Goal: Transaction & Acquisition: Purchase product/service

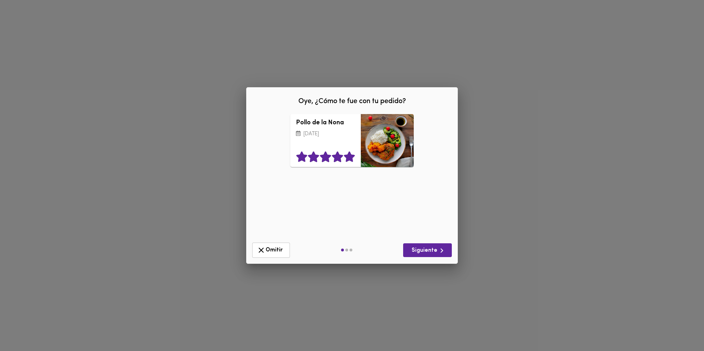
drag, startPoint x: 295, startPoint y: 174, endPoint x: 302, endPoint y: 176, distance: 7.3
click at [344, 162] on icon at bounding box center [349, 156] width 11 height 11
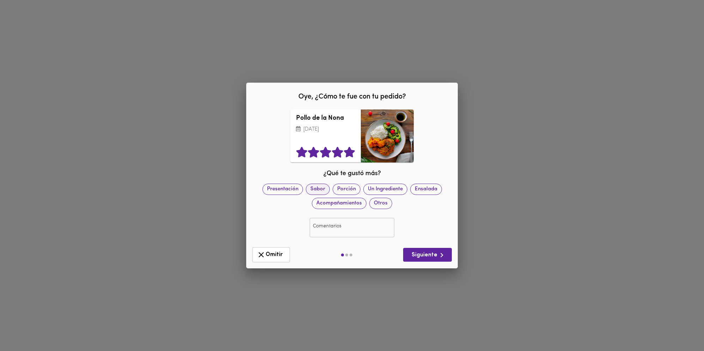
click at [329, 193] on span "Sabor" at bounding box center [317, 188] width 23 height 7
click at [360, 193] on span "Porción" at bounding box center [346, 188] width 27 height 7
click at [441, 257] on icon "button" at bounding box center [442, 255] width 3 height 5
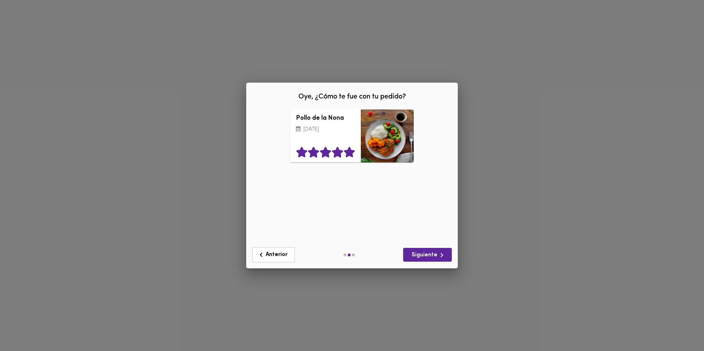
click at [344, 157] on icon at bounding box center [349, 152] width 11 height 11
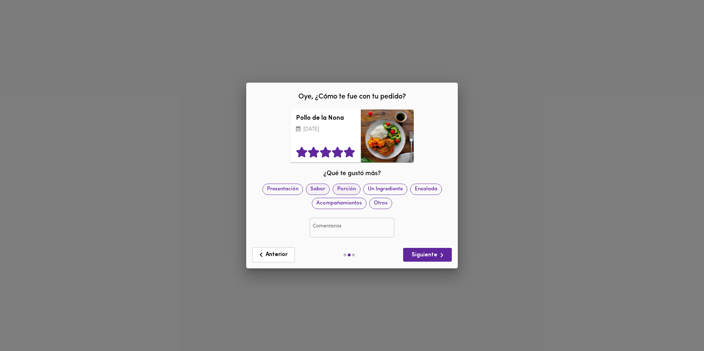
drag, startPoint x: 339, startPoint y: 195, endPoint x: 361, endPoint y: 197, distance: 21.9
click at [329, 193] on span "Sabor" at bounding box center [317, 188] width 23 height 7
click at [360, 193] on span "Porción" at bounding box center [346, 188] width 27 height 7
click at [424, 259] on span "Siguiente" at bounding box center [427, 254] width 37 height 9
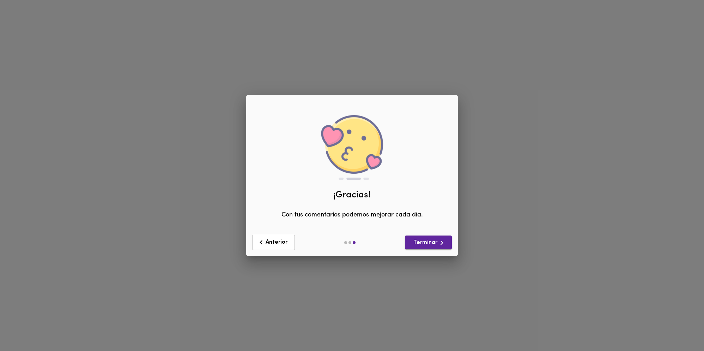
click at [442, 247] on icon "button" at bounding box center [441, 242] width 9 height 9
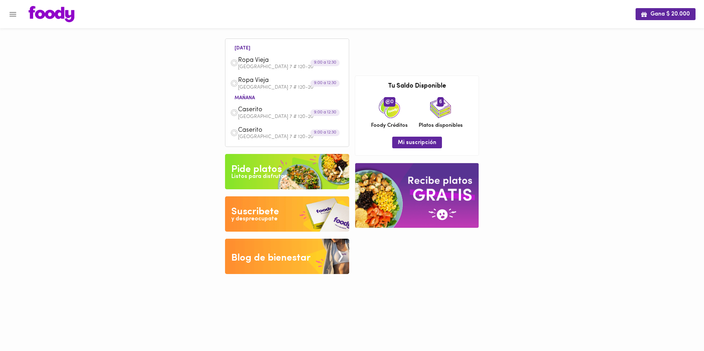
click at [269, 61] on span "Ropa Vieja" at bounding box center [278, 60] width 81 height 8
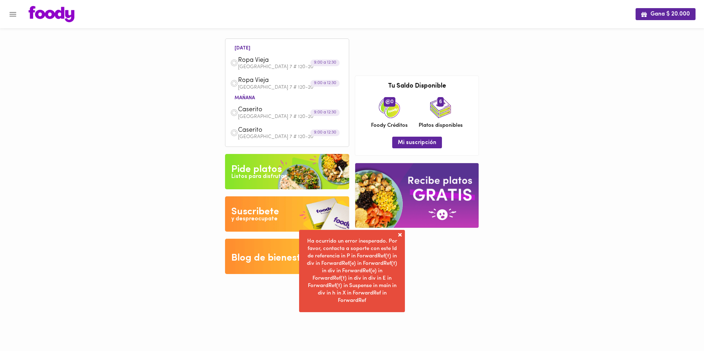
click at [607, 114] on div "Gana $ 20.000 [DATE] [GEOGRAPHIC_DATA] # 120-20 9:00 a 12:30 [GEOGRAPHIC_DATA] …" at bounding box center [352, 142] width 704 height 284
click at [10, 14] on icon "Menu" at bounding box center [13, 14] width 7 height 5
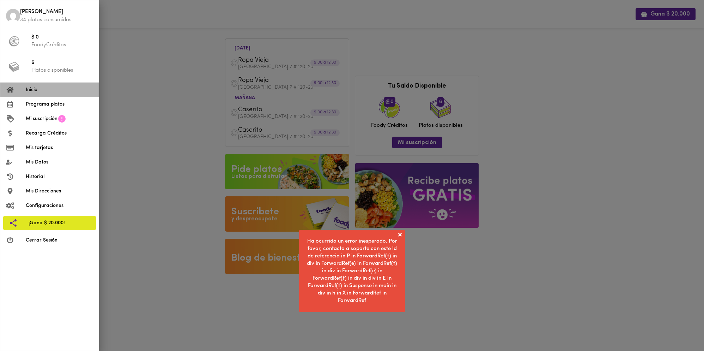
click at [43, 93] on span "Inicio" at bounding box center [59, 89] width 67 height 7
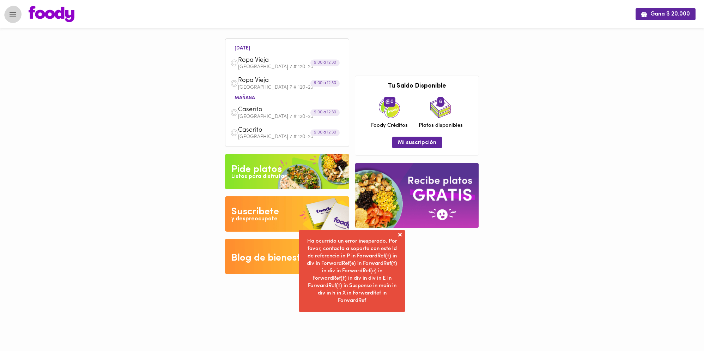
click at [9, 13] on icon "Menu" at bounding box center [12, 14] width 9 height 9
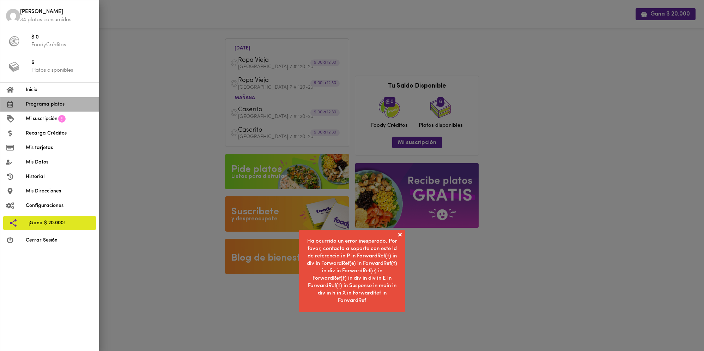
click at [42, 108] on span "Programa platos" at bounding box center [59, 104] width 67 height 7
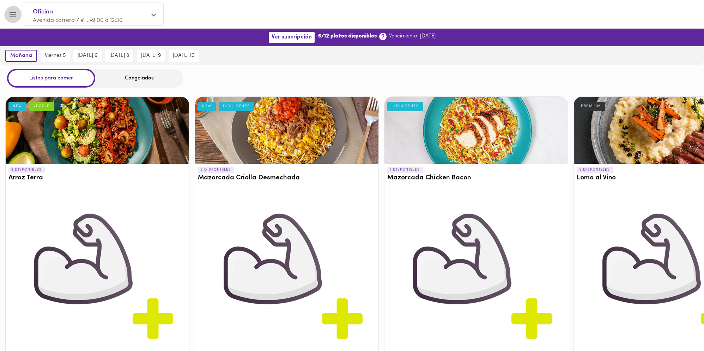
click at [13, 11] on icon "Menu" at bounding box center [12, 14] width 9 height 9
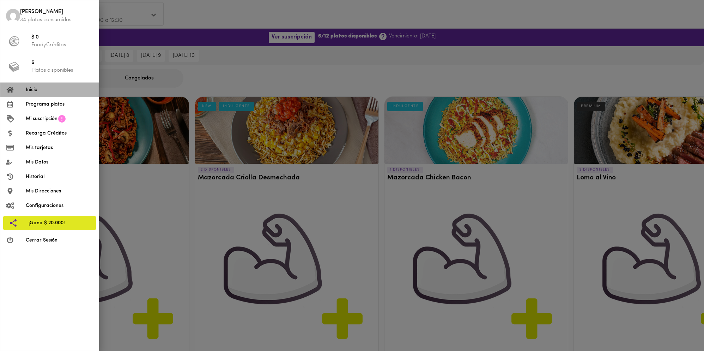
click at [32, 92] on span "Inicio" at bounding box center [59, 89] width 67 height 7
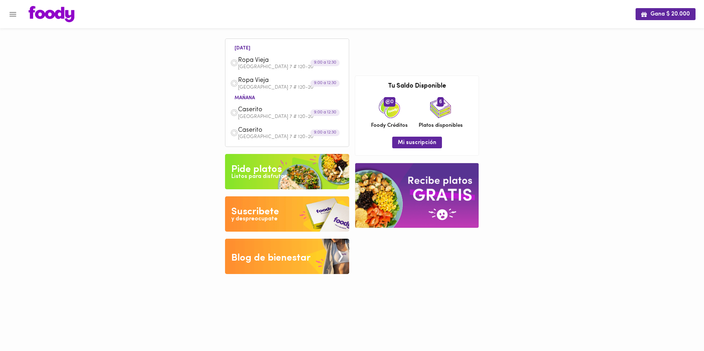
click at [237, 47] on li "[DATE]" at bounding box center [242, 47] width 27 height 7
